Goal: Transaction & Acquisition: Purchase product/service

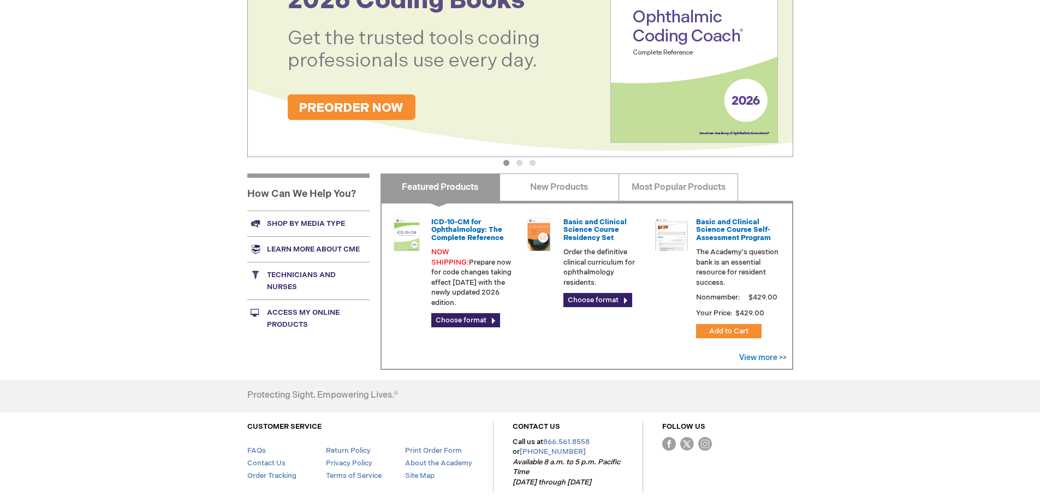
scroll to position [269, 0]
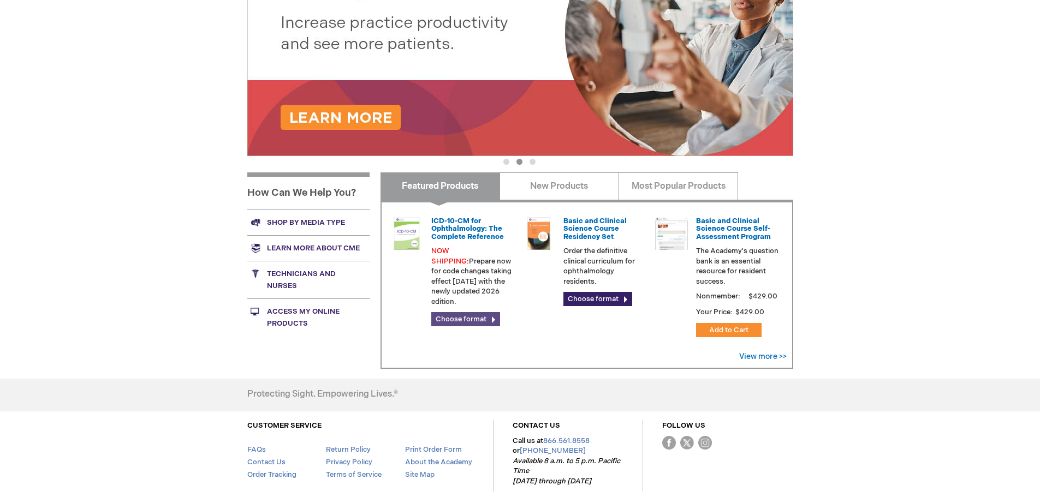
click at [475, 312] on link "Choose format" at bounding box center [465, 319] width 69 height 14
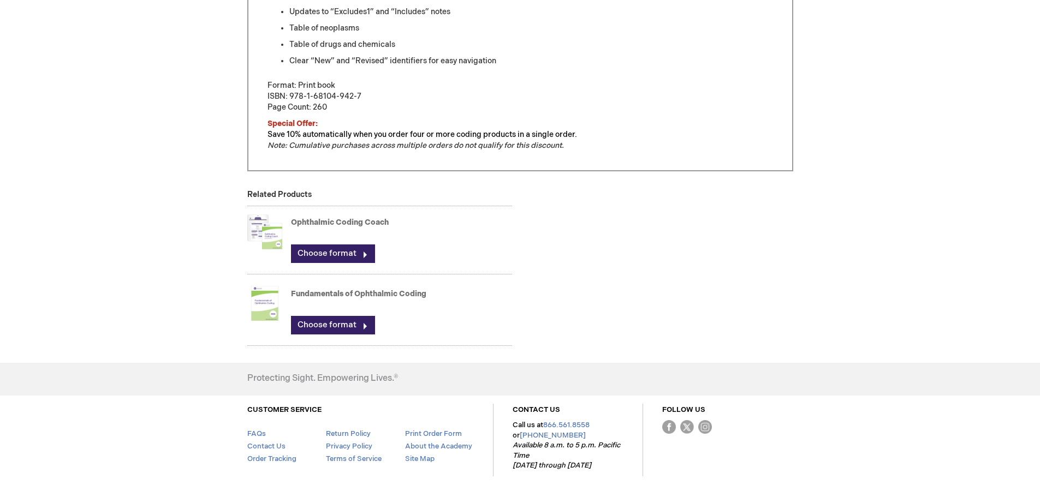
scroll to position [655, 0]
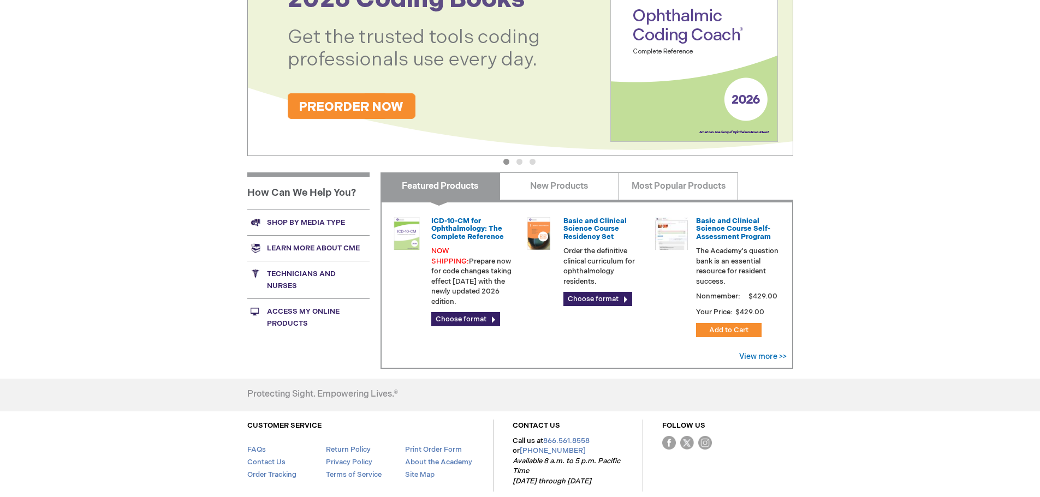
scroll to position [214, 0]
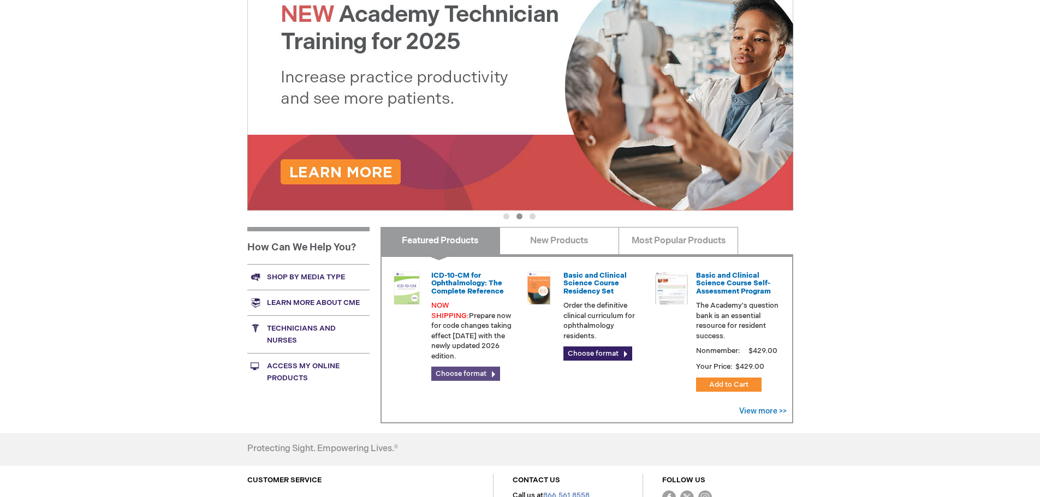
click at [485, 367] on link "Choose format" at bounding box center [465, 374] width 69 height 14
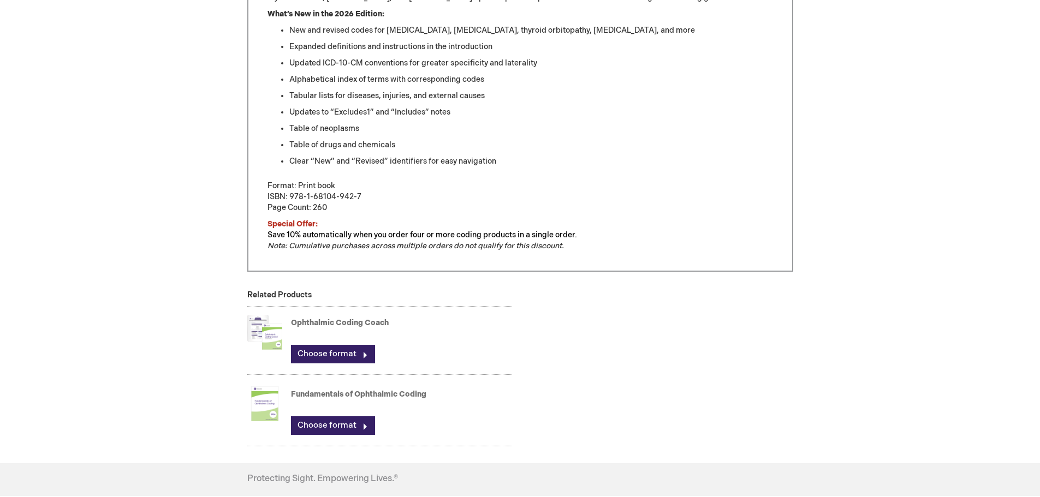
scroll to position [601, 0]
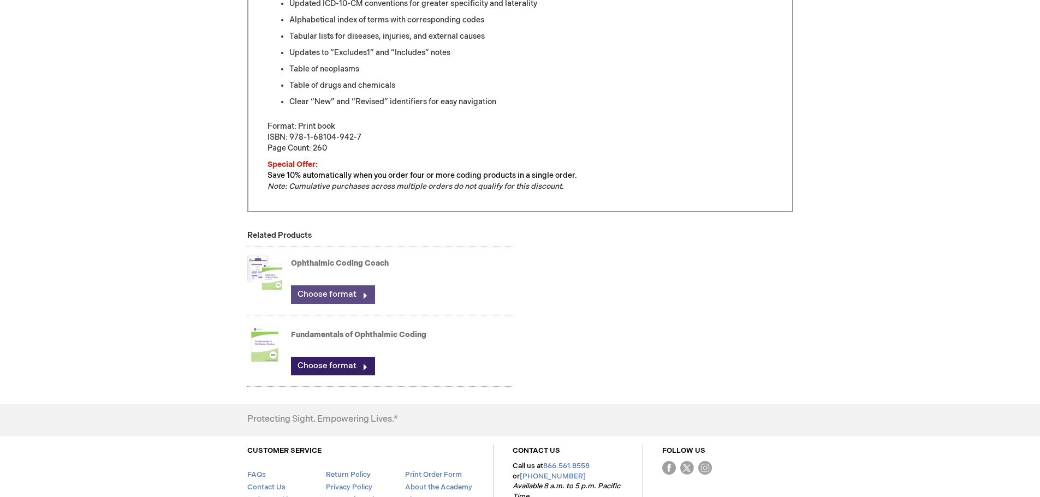
click at [369, 296] on link "Choose format" at bounding box center [333, 295] width 84 height 19
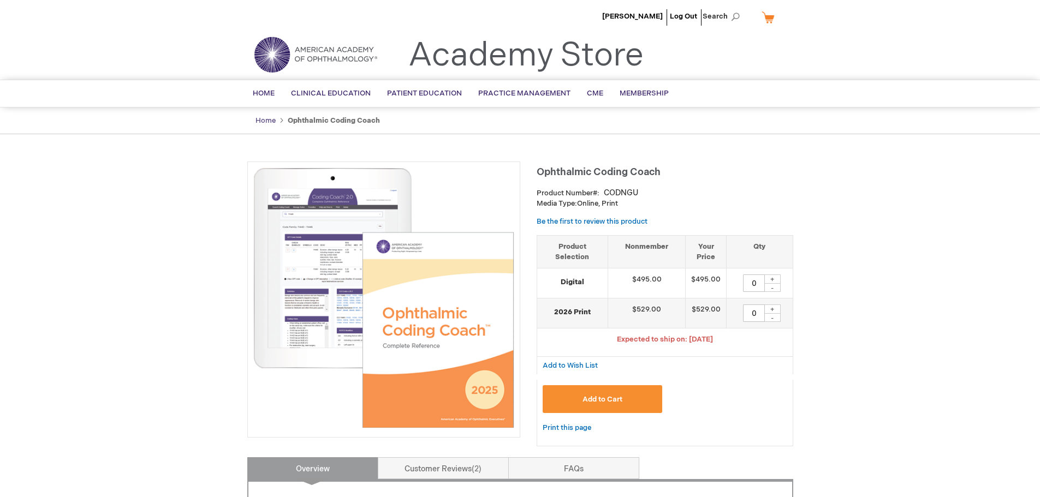
click at [265, 122] on link "Home" at bounding box center [266, 120] width 20 height 9
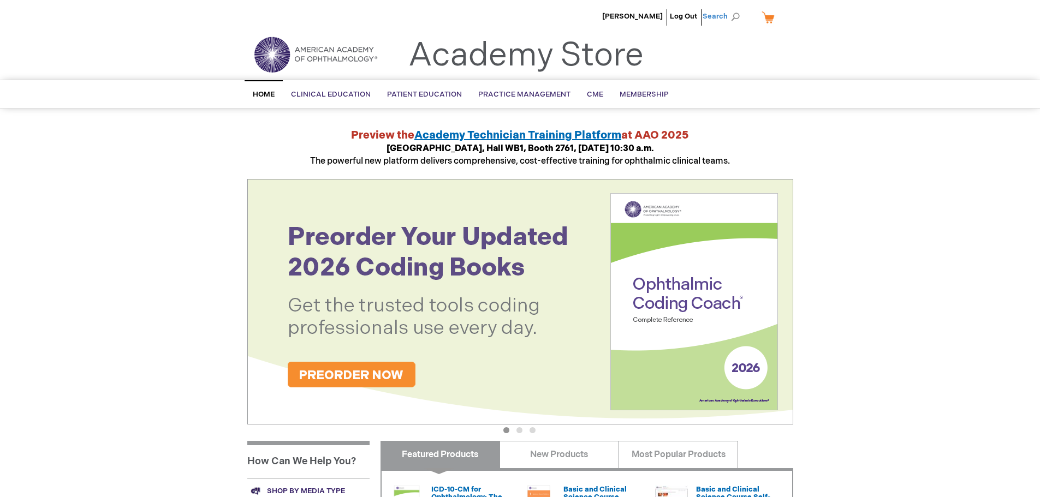
click at [736, 17] on span "Search" at bounding box center [723, 16] width 41 height 22
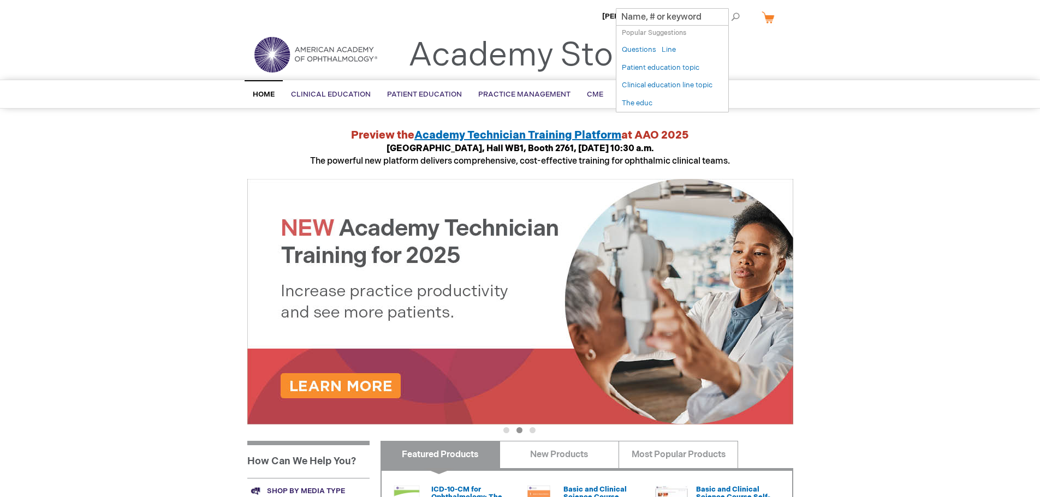
click at [929, 116] on div "Jennifer Gopal Log Out Search My Cart CLOSE RECENTLY ADDED ITEM(S) Close There …" at bounding box center [520, 410] width 1040 height 821
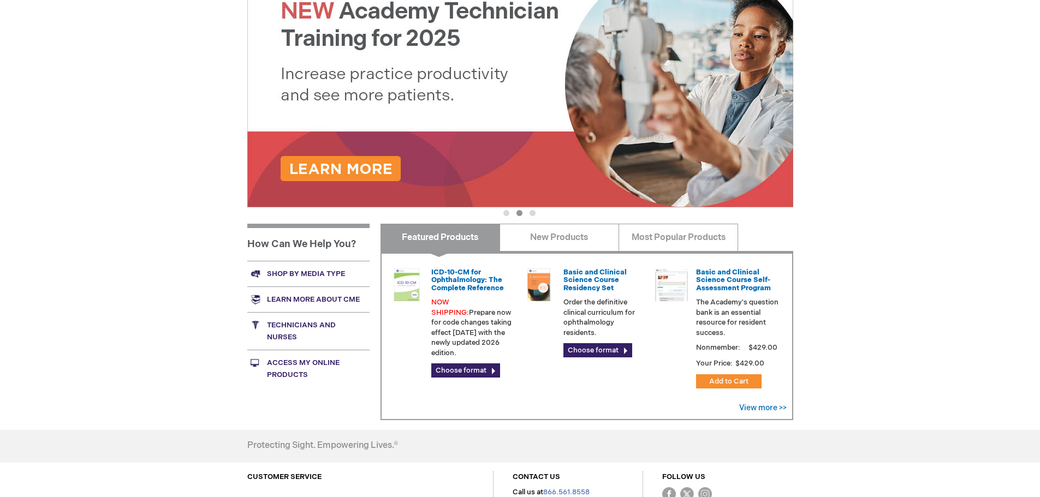
scroll to position [218, 0]
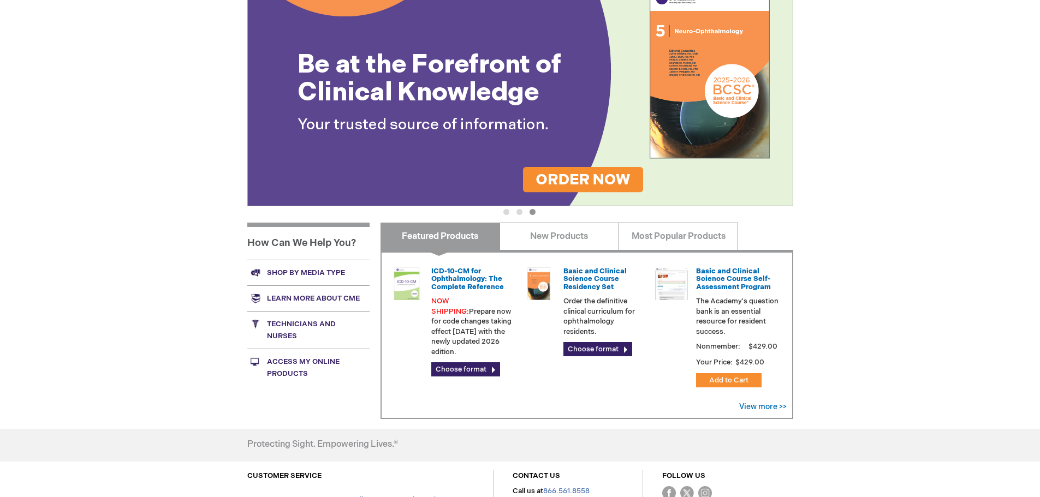
click at [413, 281] on img at bounding box center [406, 284] width 33 height 33
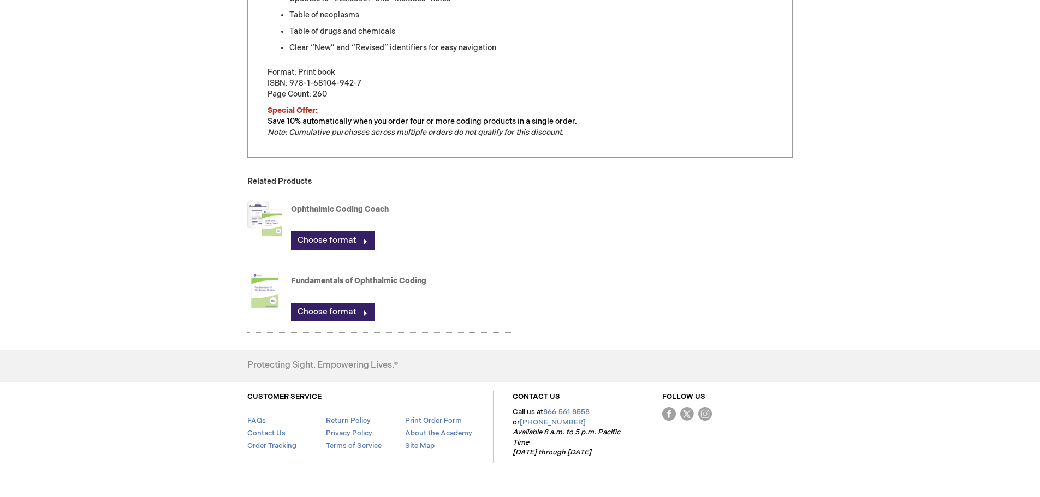
scroll to position [655, 0]
click at [270, 221] on img at bounding box center [264, 219] width 35 height 44
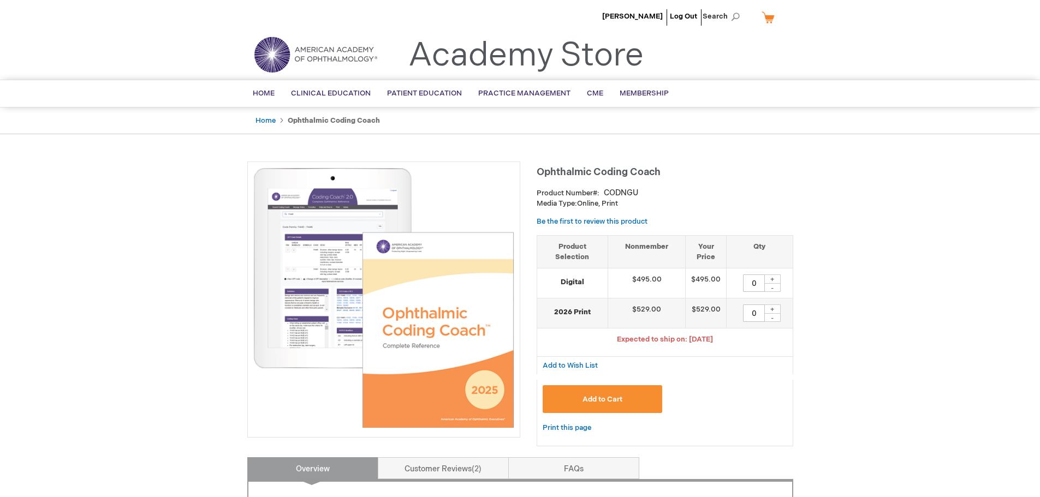
click at [329, 251] on img at bounding box center [383, 298] width 261 height 261
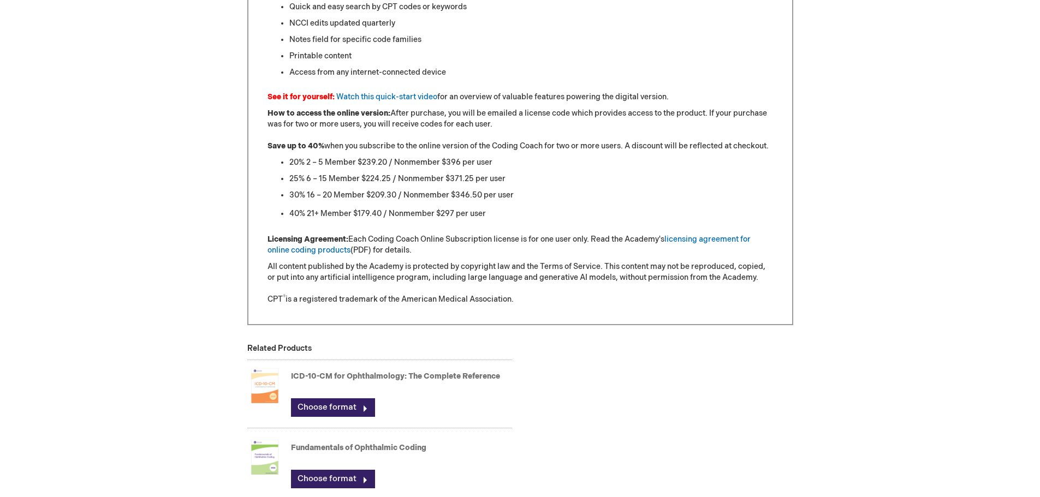
scroll to position [983, 0]
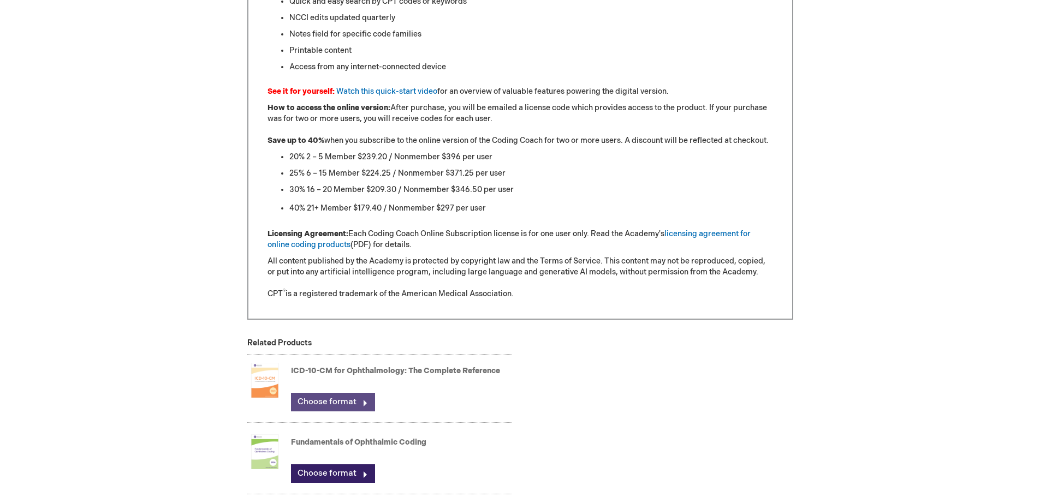
click at [329, 402] on link "Choose format" at bounding box center [333, 402] width 84 height 19
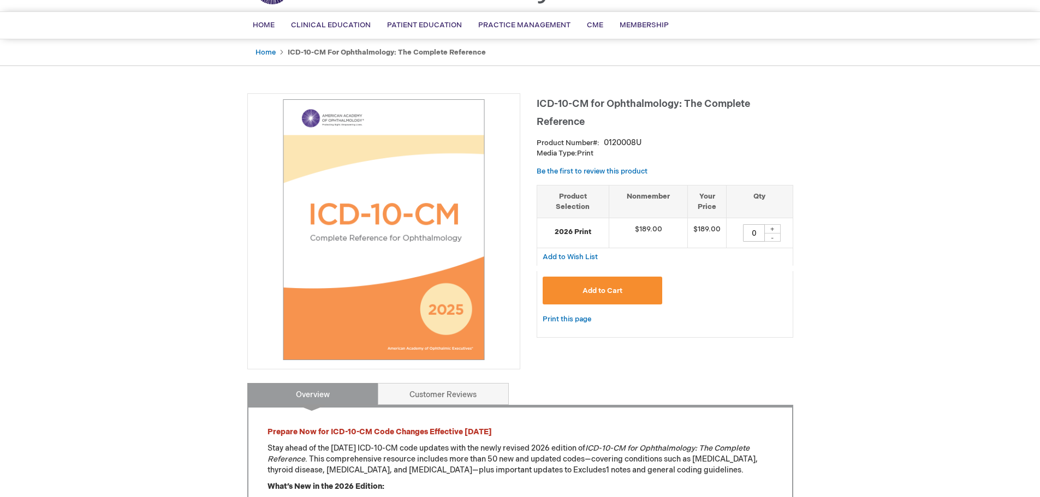
scroll to position [55, 0]
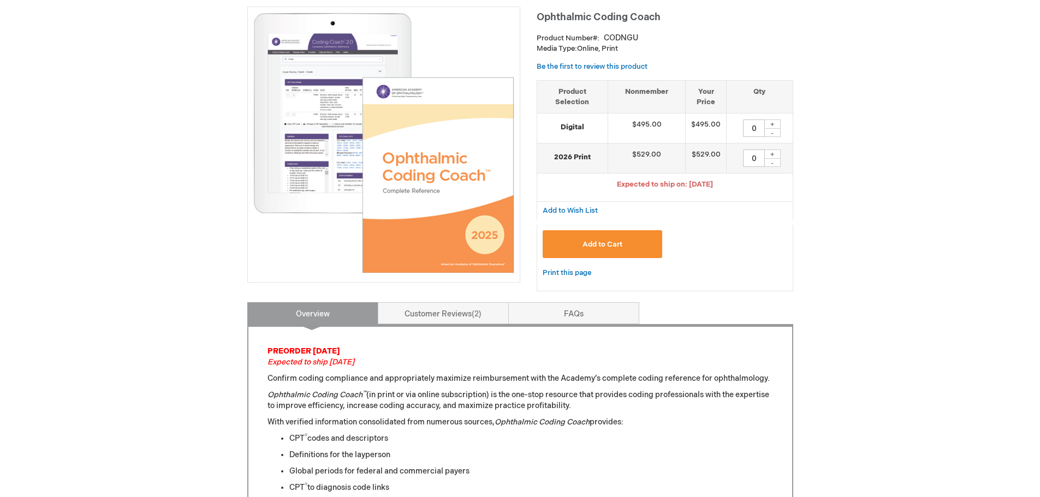
scroll to position [164, 0]
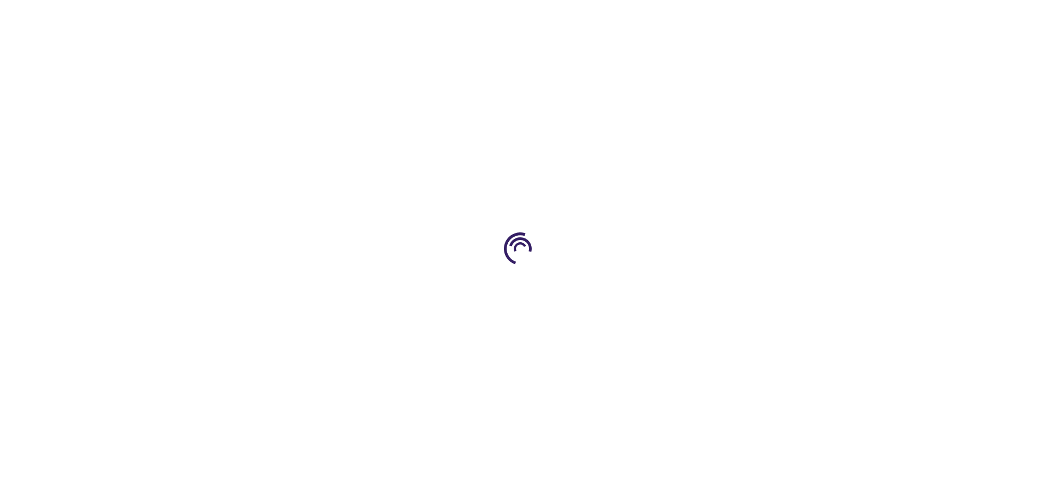
scroll to position [655, 0]
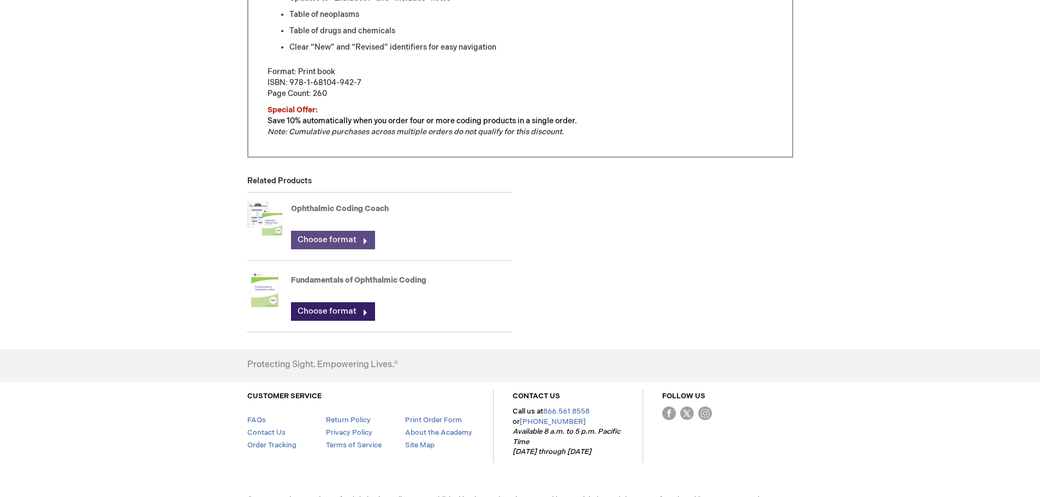
click at [332, 241] on link "Choose format" at bounding box center [333, 240] width 84 height 19
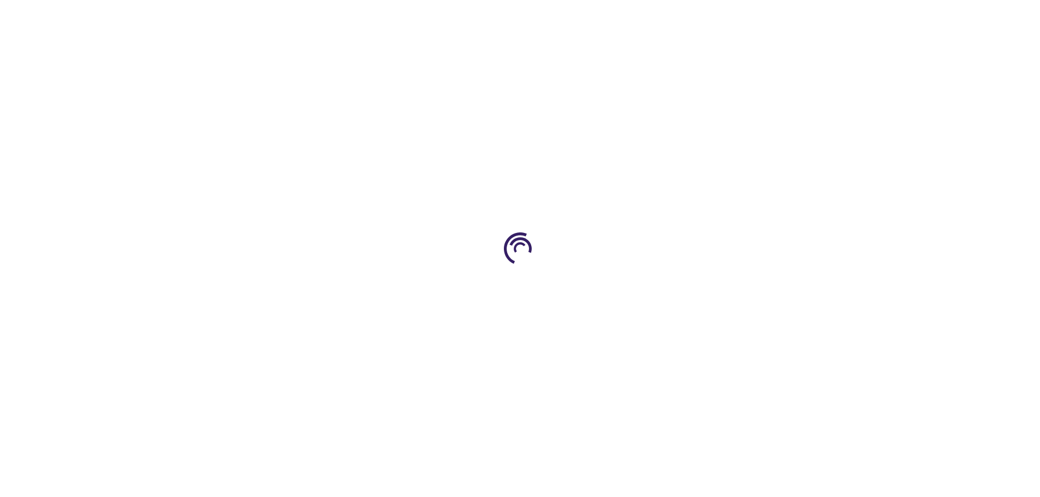
type input "0"
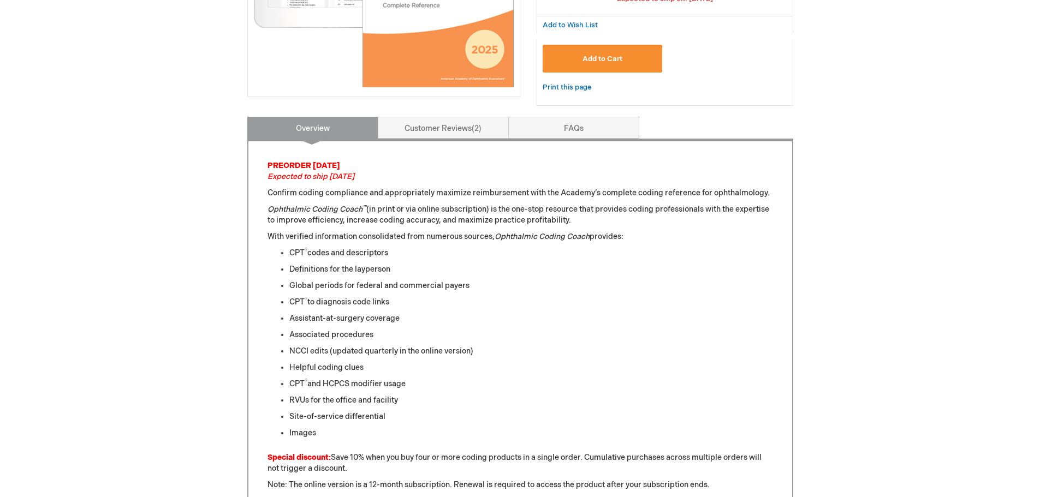
scroll to position [328, 0]
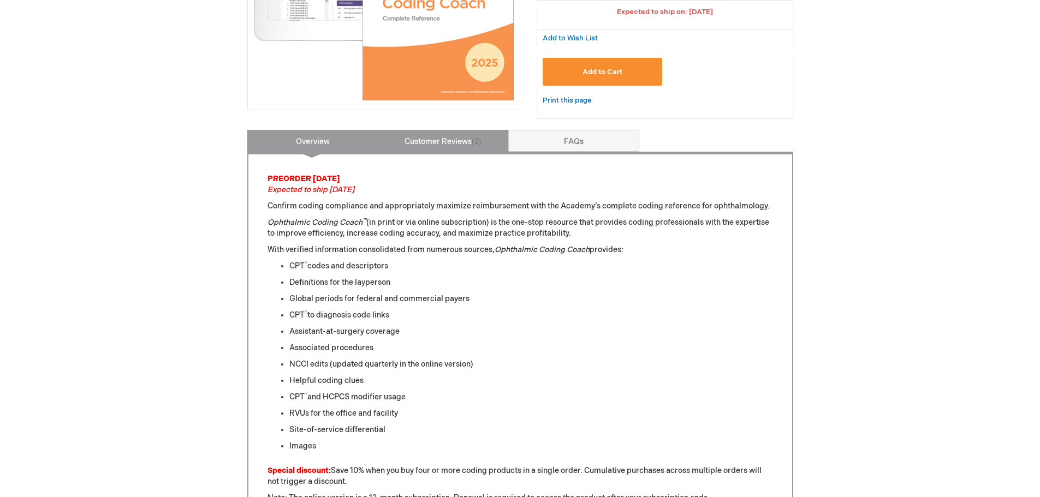
click at [437, 138] on link "Customer Reviews 2" at bounding box center [443, 141] width 131 height 22
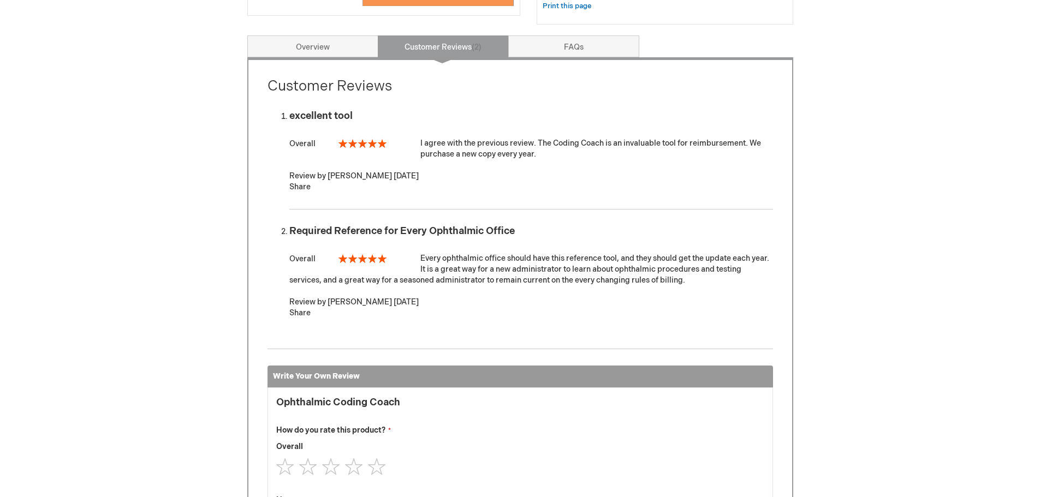
scroll to position [403, 0]
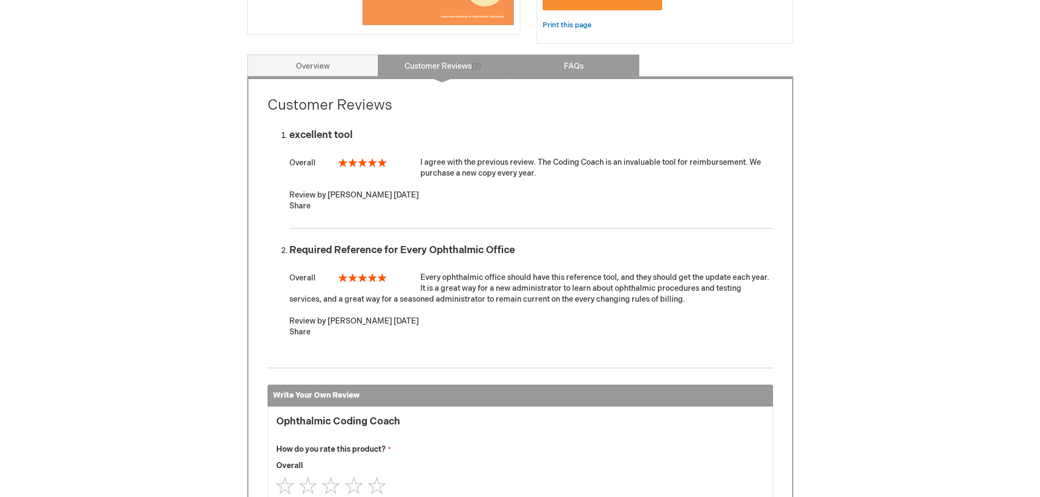
click at [577, 69] on link "FAQs" at bounding box center [573, 66] width 131 height 22
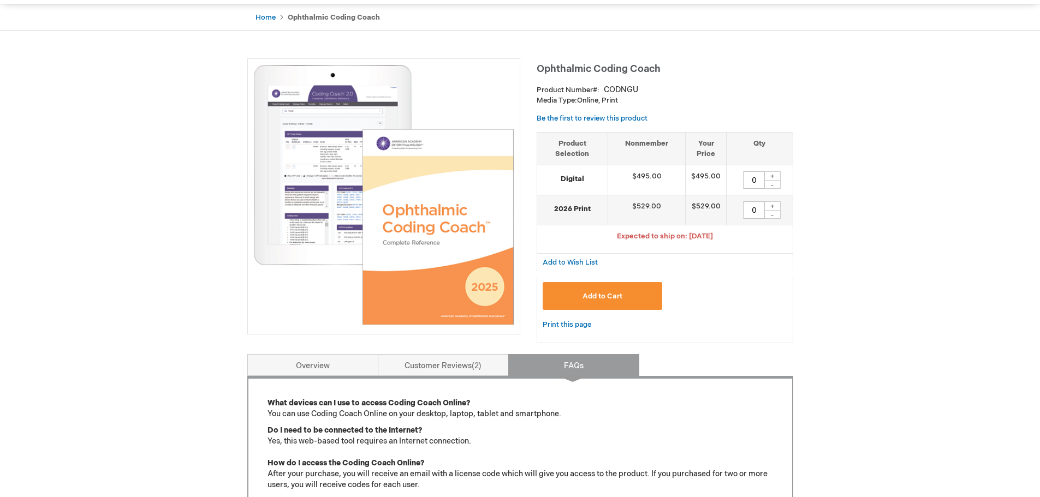
scroll to position [75, 0]
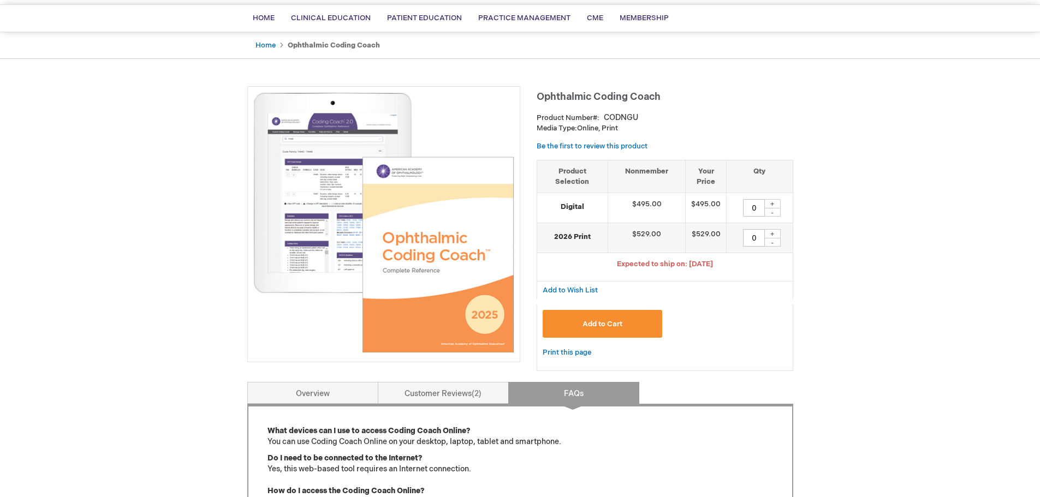
click at [318, 176] on img at bounding box center [383, 222] width 261 height 261
click at [318, 177] on img at bounding box center [383, 222] width 261 height 261
click at [317, 177] on img at bounding box center [383, 222] width 261 height 261
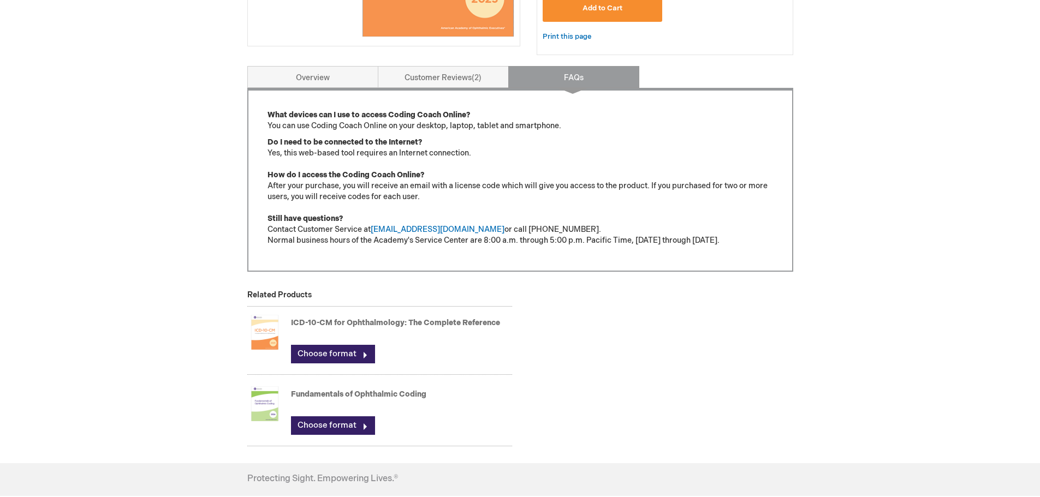
scroll to position [367, 0]
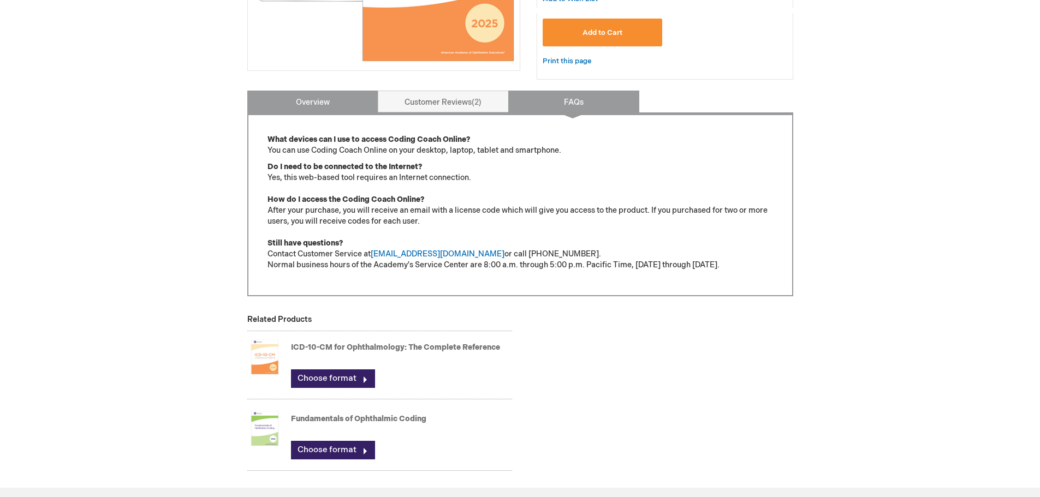
click at [306, 105] on link "Overview" at bounding box center [312, 102] width 131 height 22
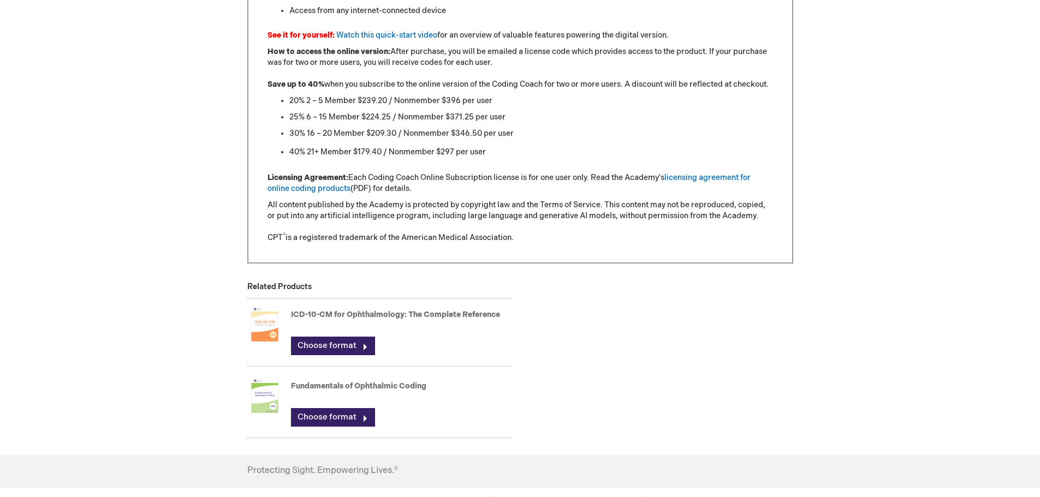
scroll to position [1058, 0]
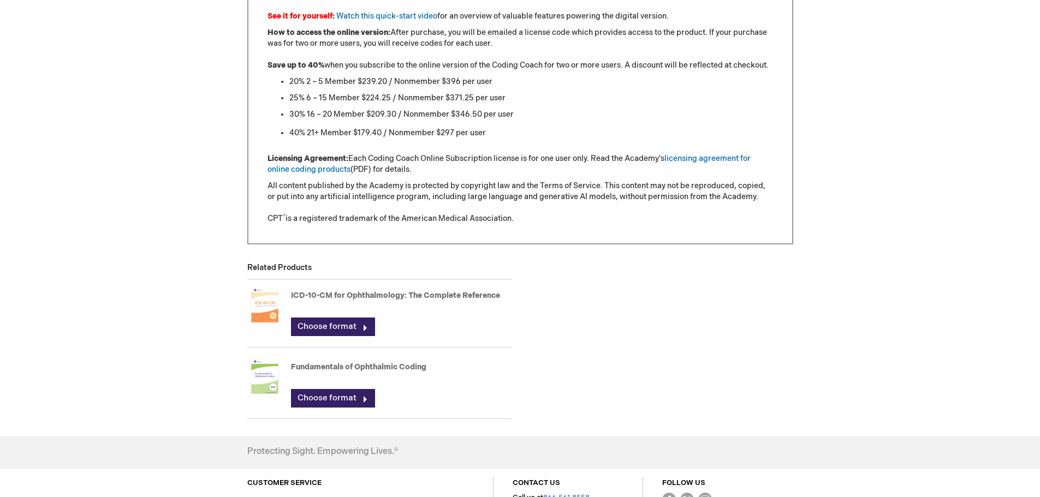
click at [343, 294] on link "ICD-10-CM for Ophthalmology: The Complete Reference" at bounding box center [395, 295] width 209 height 9
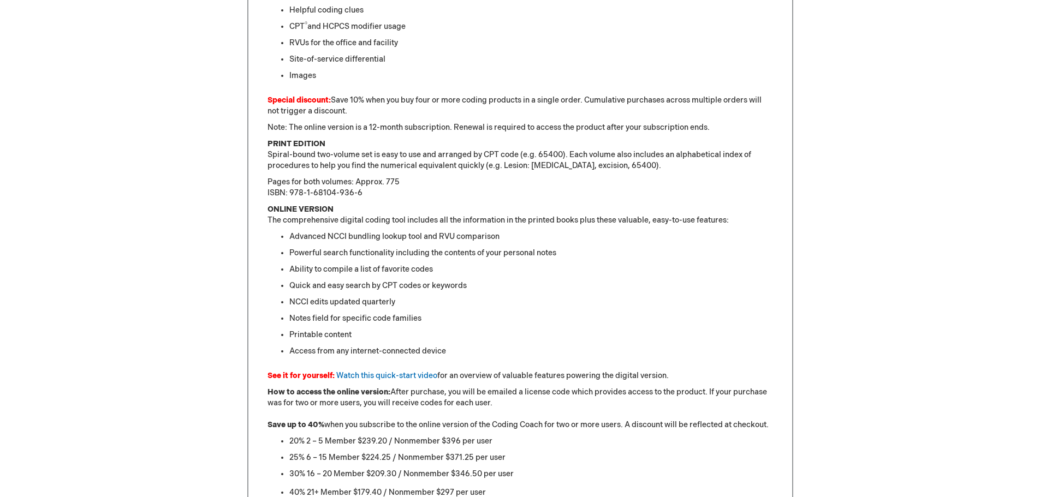
scroll to position [785, 0]
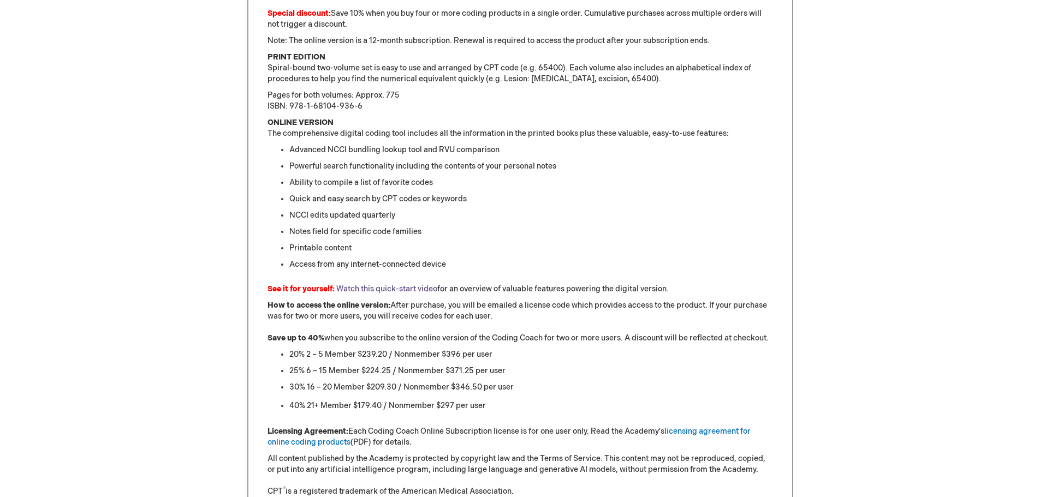
click at [419, 289] on link "Watch this quick-start video" at bounding box center [386, 288] width 101 height 9
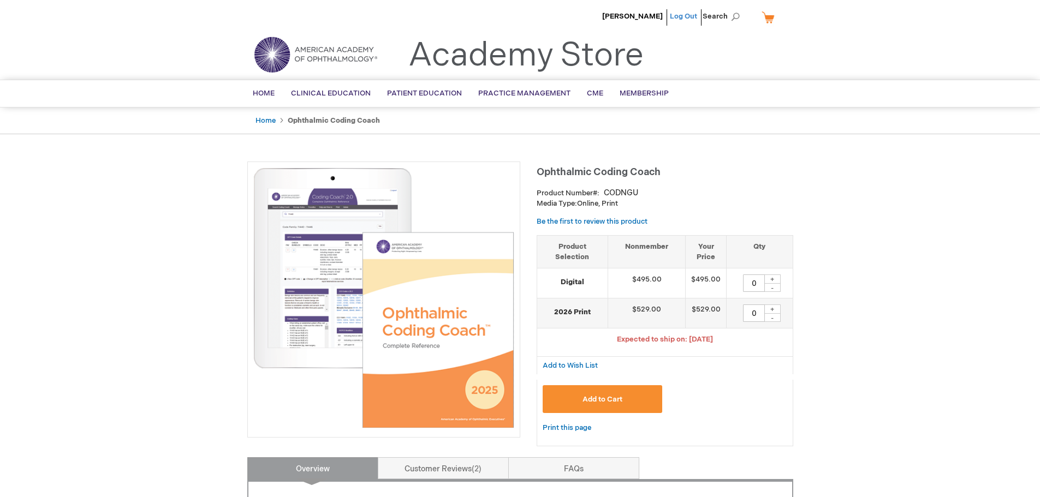
click at [694, 19] on link "Log Out" at bounding box center [683, 16] width 27 height 9
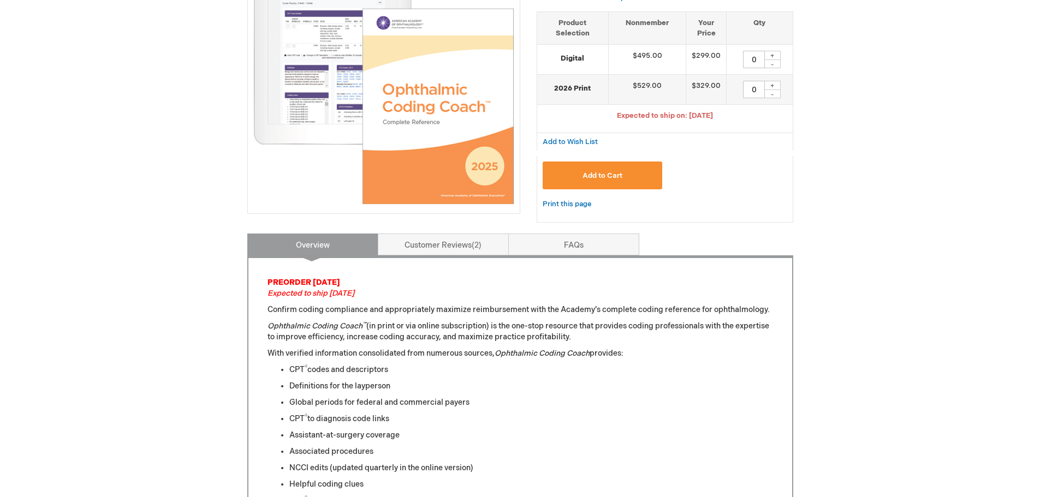
scroll to position [164, 0]
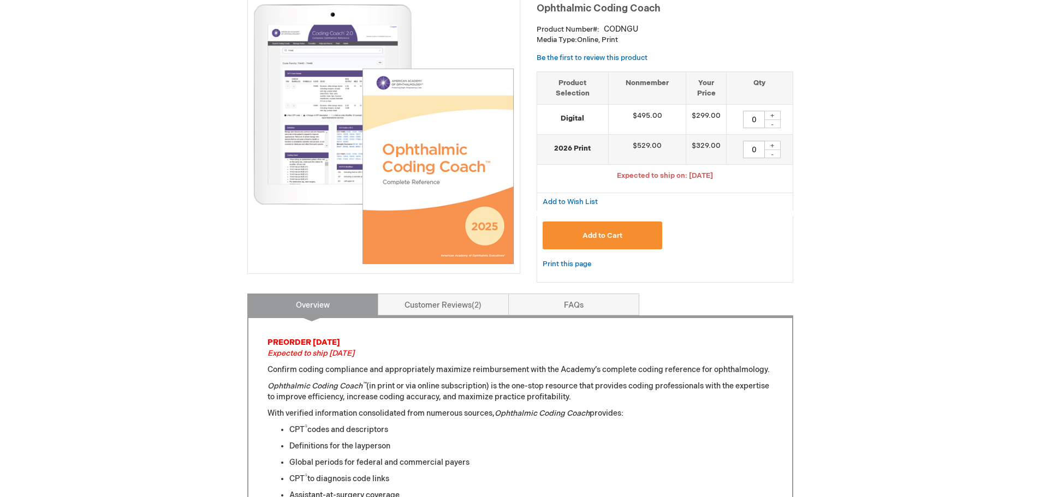
click at [780, 114] on div "+" at bounding box center [772, 115] width 16 height 9
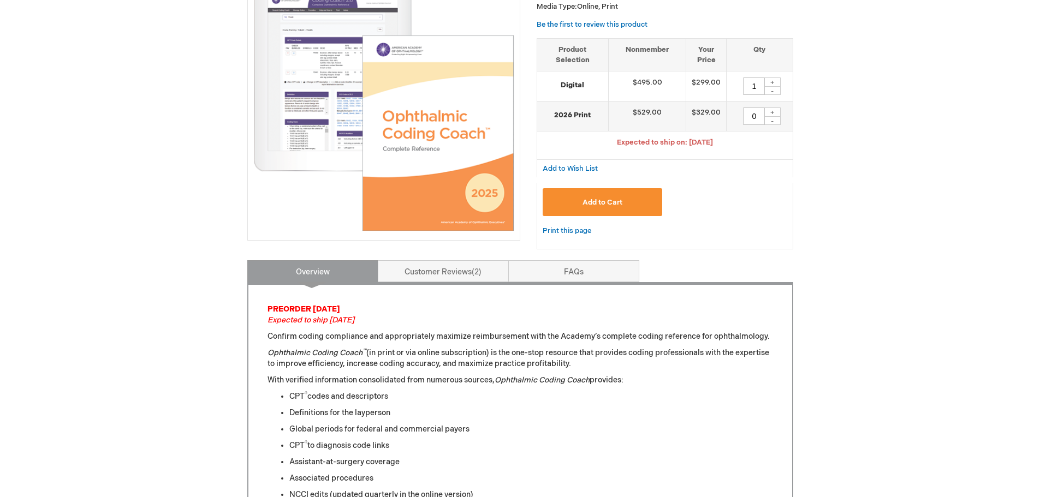
scroll to position [55, 0]
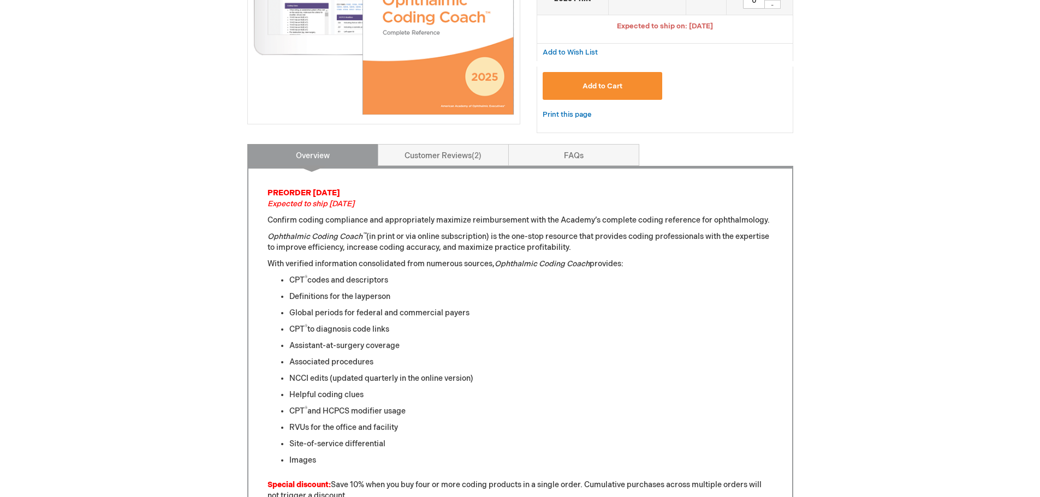
scroll to position [164, 0]
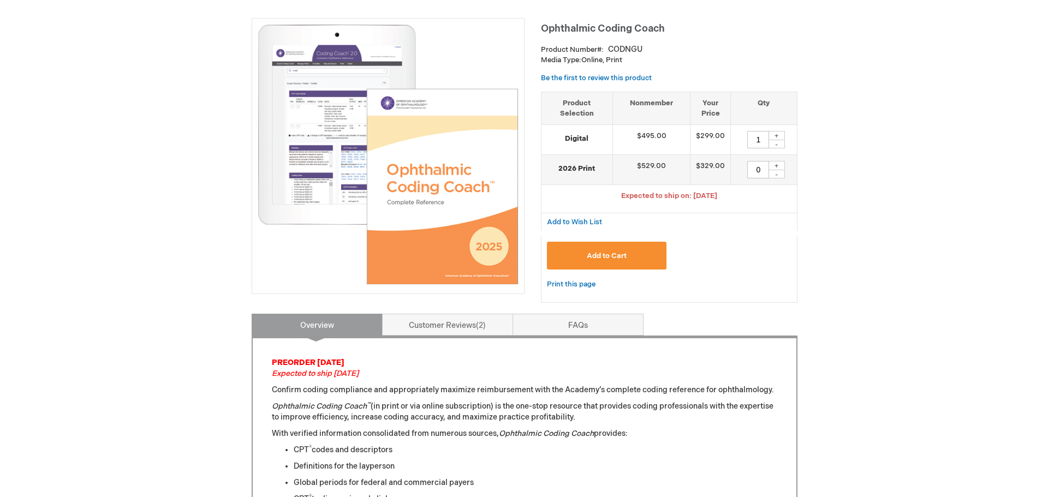
scroll to position [109, 0]
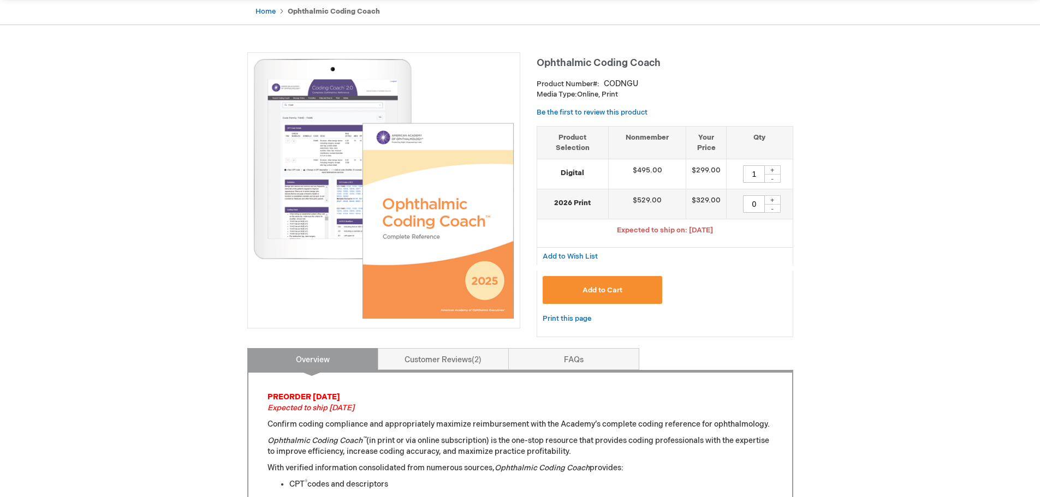
click at [773, 169] on div "+" at bounding box center [772, 169] width 16 height 9
type input "2"
click at [573, 293] on button "Add to Cart" at bounding box center [603, 290] width 120 height 28
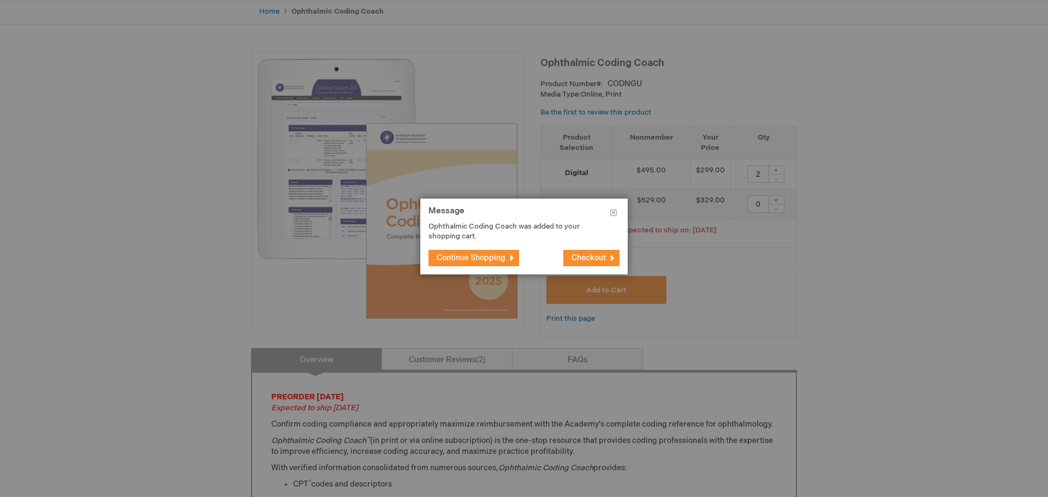
click at [596, 256] on span "Checkout" at bounding box center [589, 257] width 34 height 9
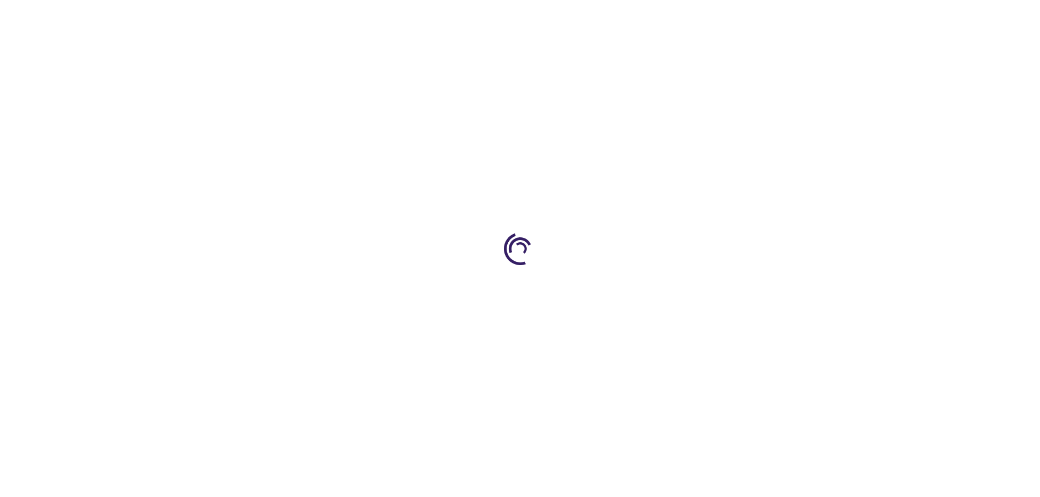
select select "US"
select select "18"
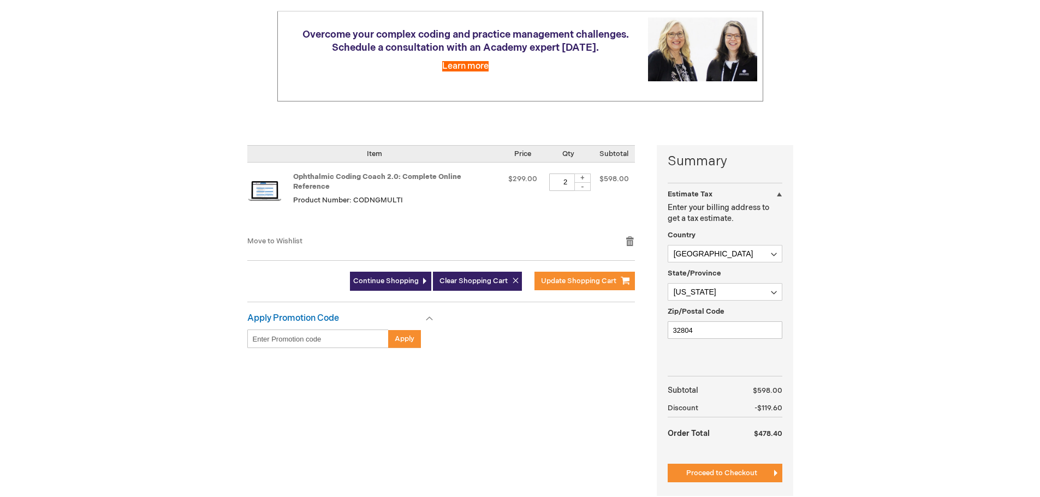
scroll to position [164, 0]
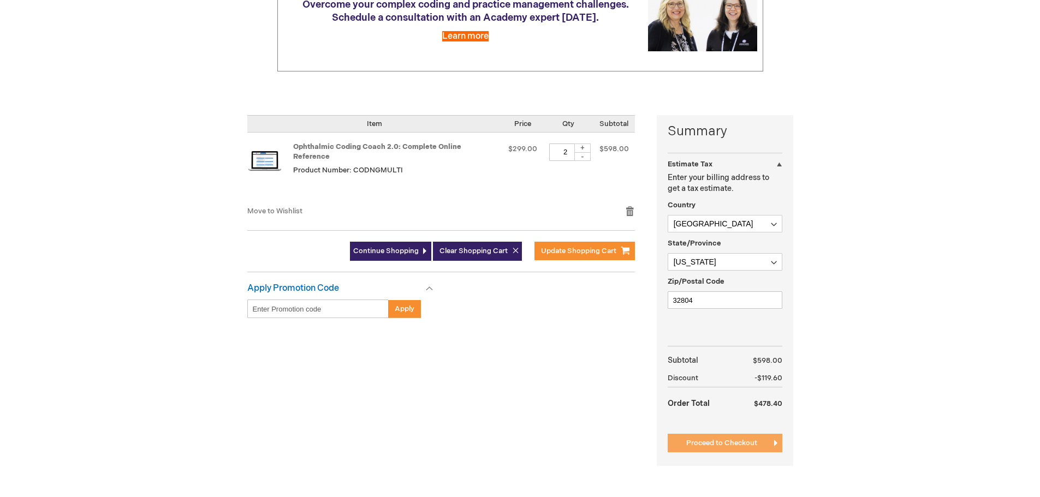
click at [729, 443] on span "Proceed to Checkout" at bounding box center [721, 443] width 71 height 9
